Goal: Information Seeking & Learning: Learn about a topic

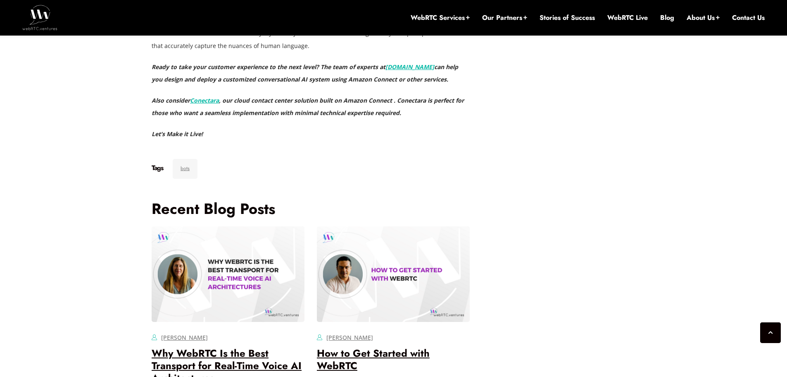
scroll to position [3687, 0]
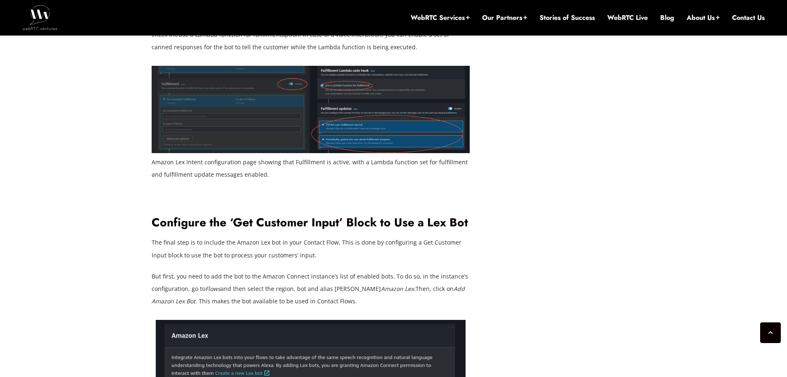
scroll to position [2358, 0]
click at [273, 152] on img at bounding box center [311, 108] width 318 height 87
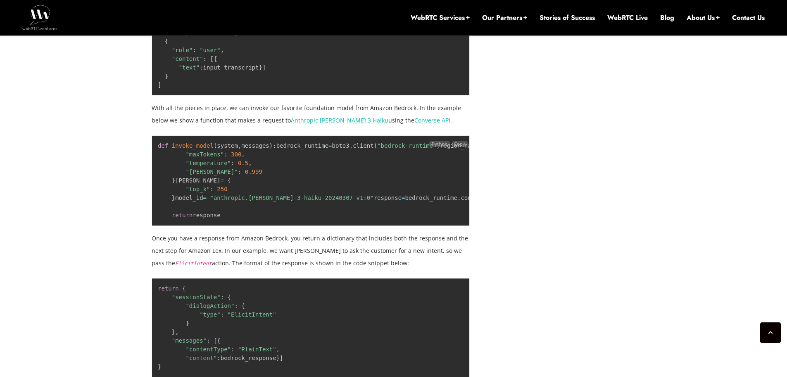
scroll to position [1697, 0]
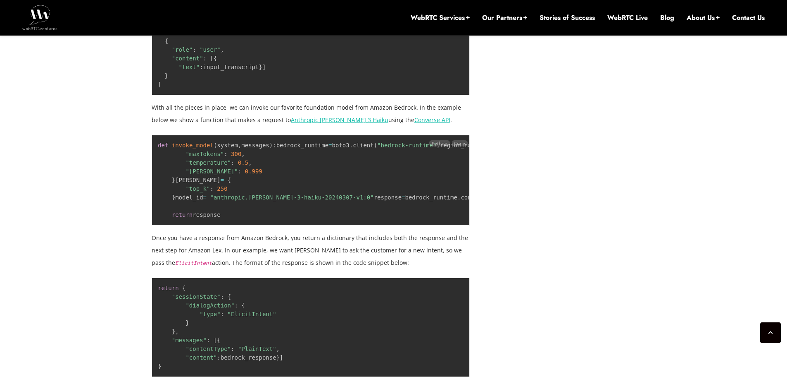
click at [222, 218] on code "def invoke_model ( system , messages ) : bedrock_runtime = boto3 . client ( "be…" at bounding box center [525, 180] width 735 height 76
click at [224, 218] on code "def invoke_model ( system , messages ) : bedrock_runtime = boto3 . client ( "be…" at bounding box center [525, 180] width 735 height 76
click at [218, 218] on code "def invoke_model ( system , messages ) : bedrock_runtime = boto3 . client ( "be…" at bounding box center [525, 180] width 735 height 76
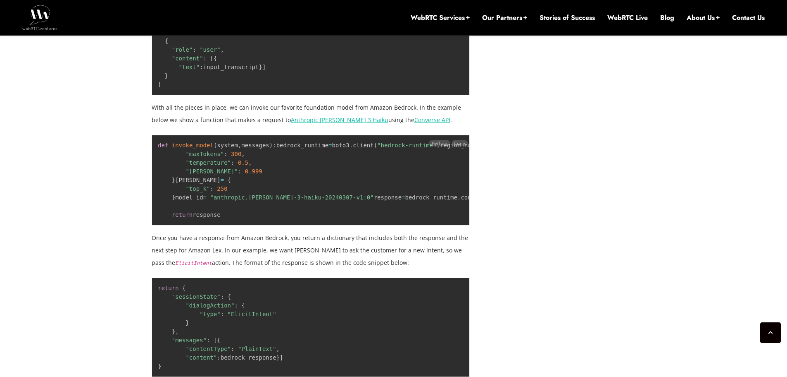
click at [218, 218] on code "def invoke_model ( system , messages ) : bedrock_runtime = boto3 . client ( "be…" at bounding box center [525, 180] width 735 height 76
click at [249, 218] on code "def invoke_model ( system , messages ) : bedrock_runtime = boto3 . client ( "be…" at bounding box center [525, 180] width 735 height 76
drag, startPoint x: 302, startPoint y: 317, endPoint x: 302, endPoint y: 321, distance: 4.5
click at [302, 218] on code "def invoke_model ( system , messages ) : bedrock_runtime = boto3 . client ( "be…" at bounding box center [525, 180] width 735 height 76
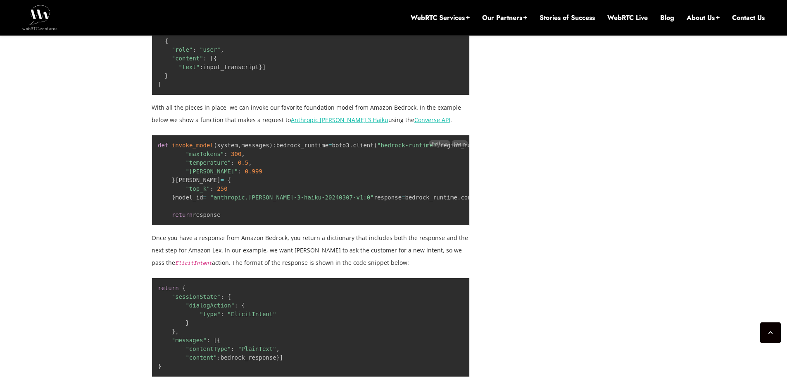
click at [302, 218] on code "def invoke_model ( system , messages ) : bedrock_runtime = boto3 . client ( "be…" at bounding box center [525, 180] width 735 height 76
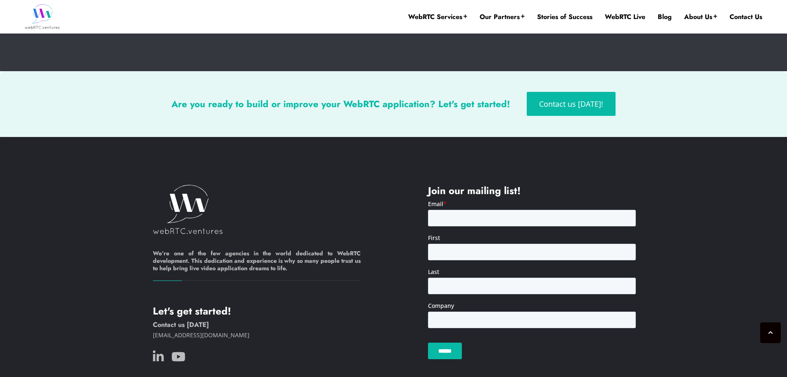
scroll to position [2143, 0]
